Goal: Task Accomplishment & Management: Manage account settings

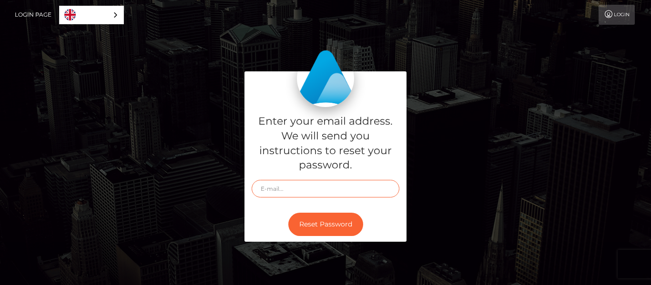
click at [306, 191] on input "text" at bounding box center [326, 189] width 148 height 18
type input "[EMAIL_ADDRESS][DOMAIN_NAME]"
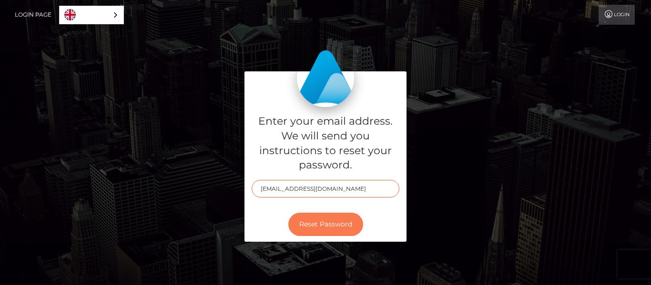
click at [315, 220] on button "Reset Password" at bounding box center [325, 224] width 75 height 23
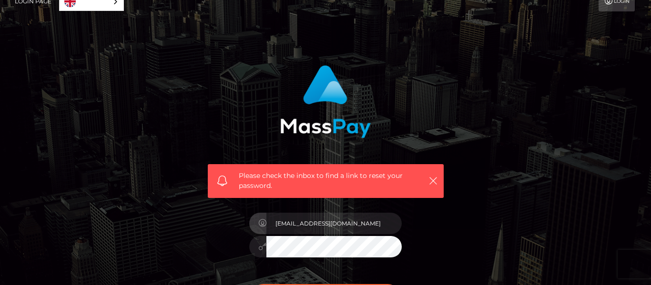
scroll to position [45, 0]
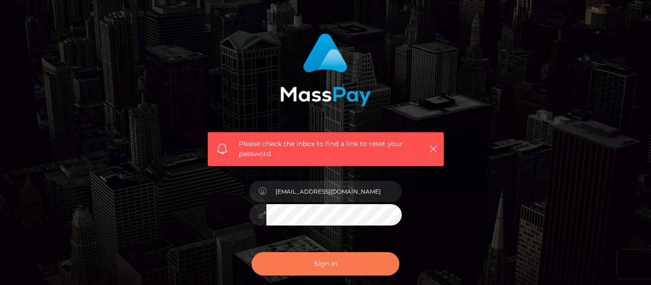
click at [341, 269] on button "Sign in" at bounding box center [326, 264] width 148 height 23
